Goal: Find contact information: Find contact information

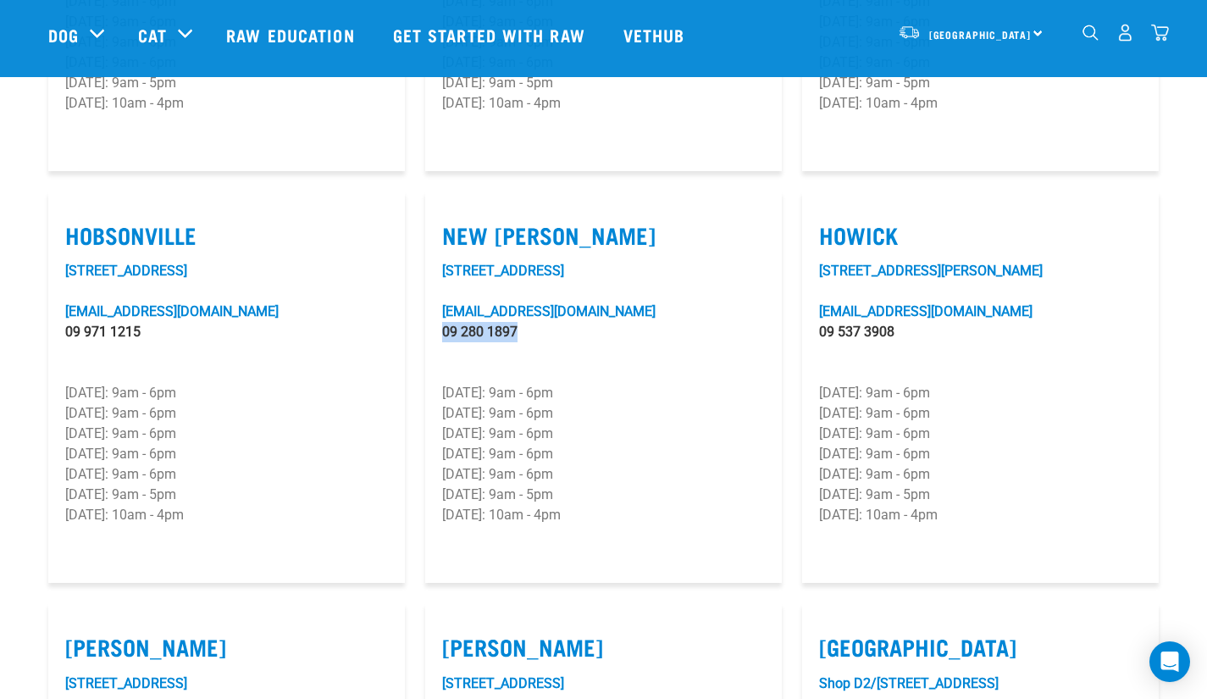
drag, startPoint x: 526, startPoint y: 281, endPoint x: 431, endPoint y: 285, distance: 94.9
click at [431, 285] on article "New Lynn 2 Astley Avenue newlynn@rawessentials.co.nz 09 280 1897 Monday: 9am - …" at bounding box center [603, 387] width 357 height 392
copy link "09 280 1897"
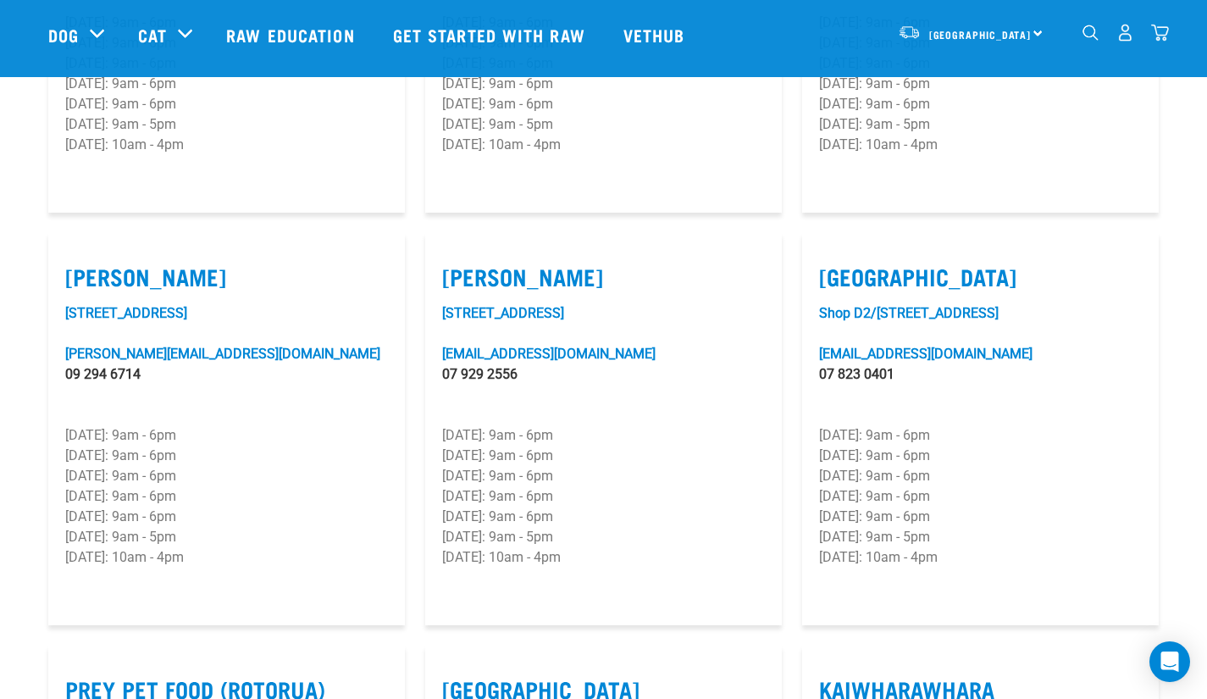
scroll to position [1602, 0]
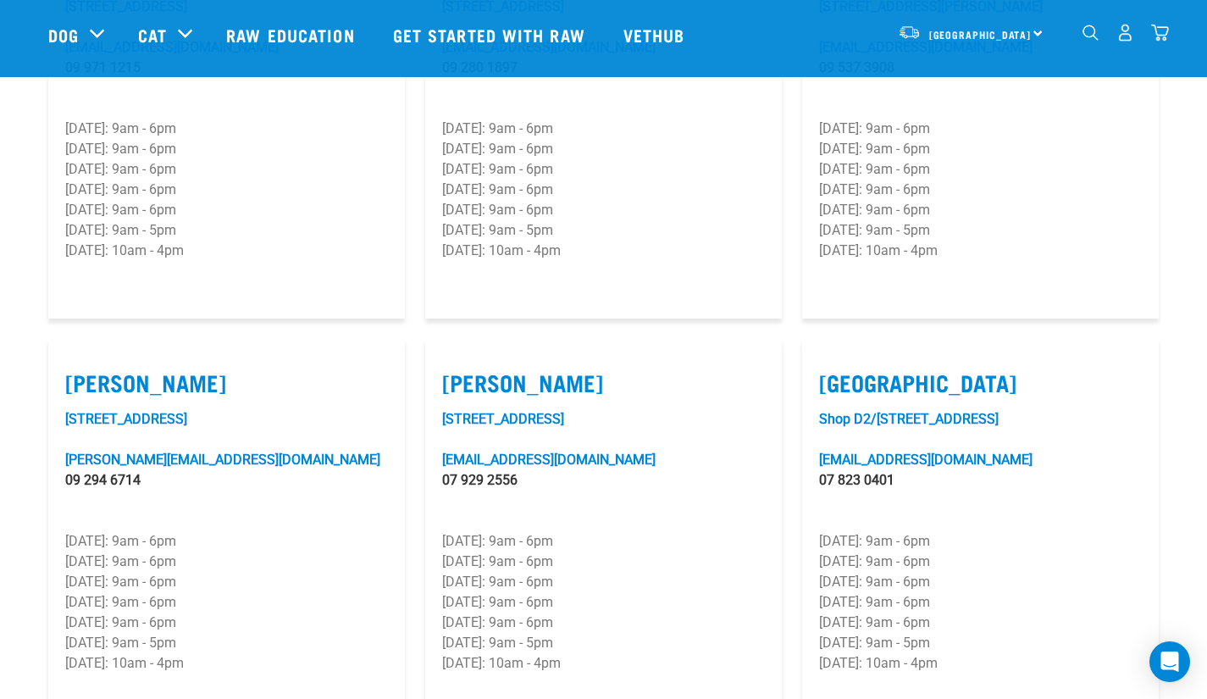
scroll to position [1498, 0]
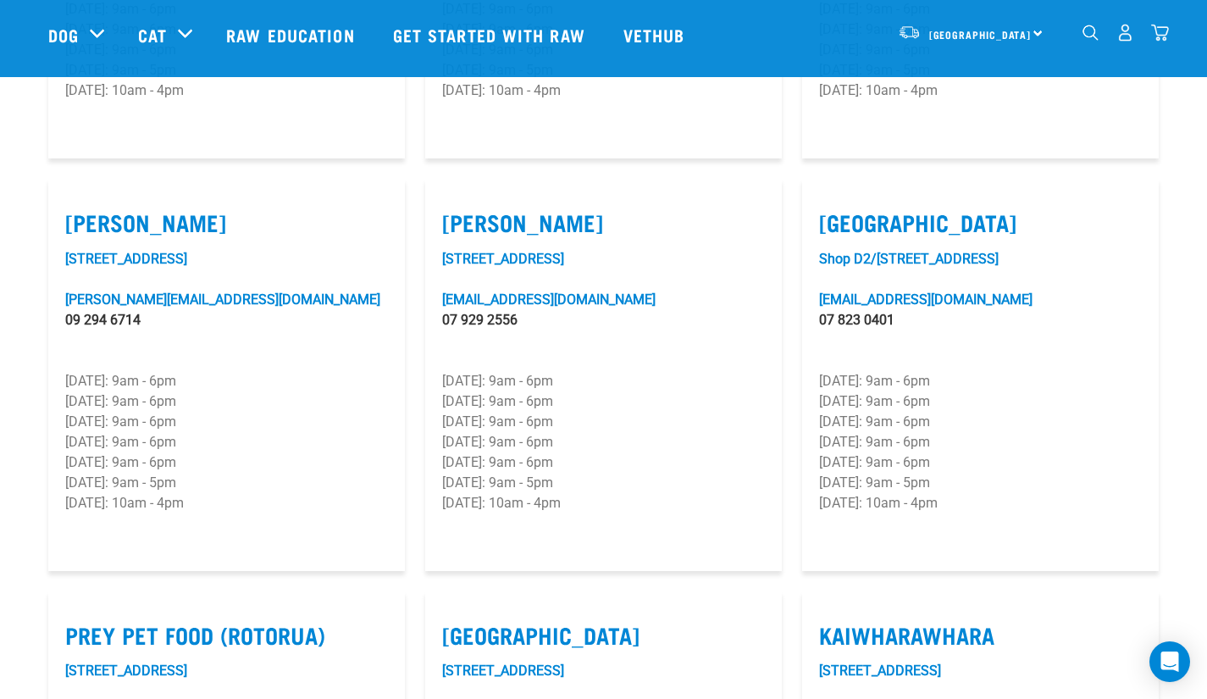
scroll to position [1648, 0]
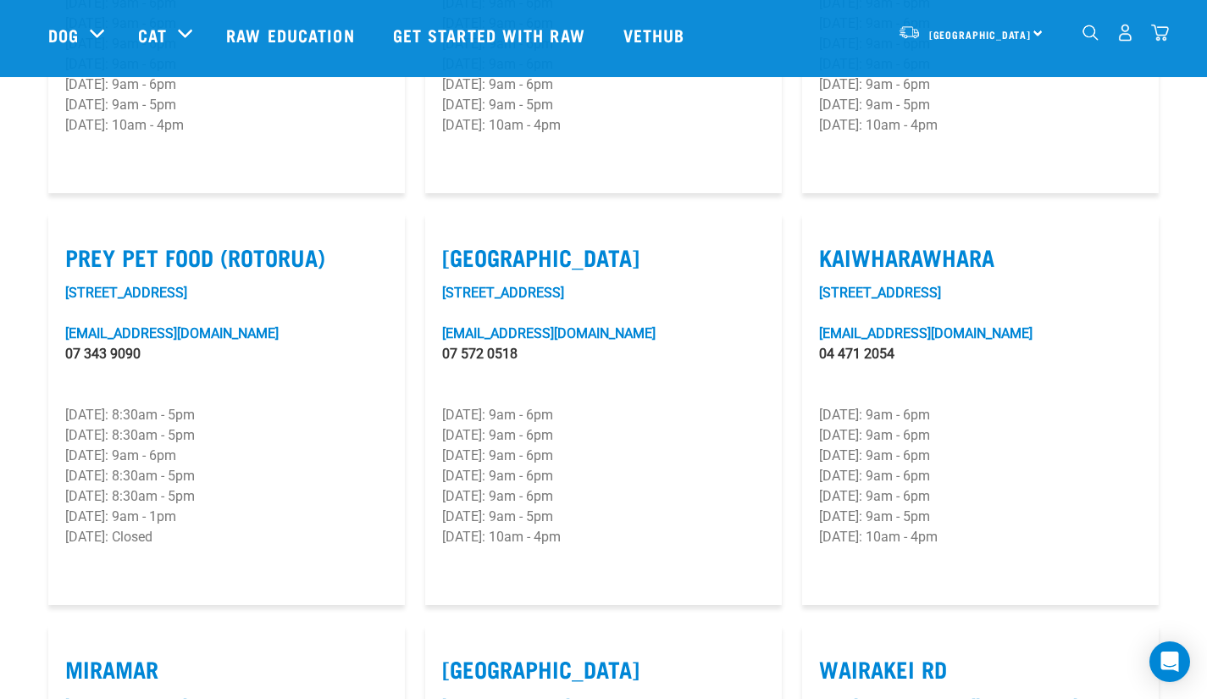
scroll to position [2041, 0]
